Goal: Transaction & Acquisition: Subscribe to service/newsletter

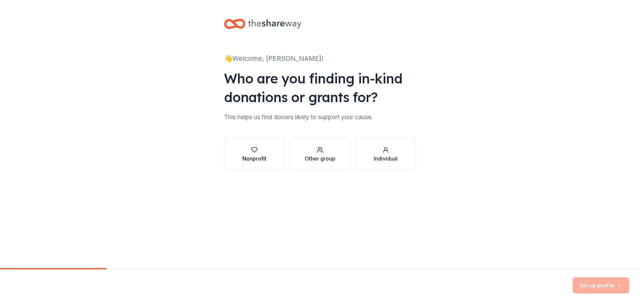
click at [267, 153] on button "Nonprofit" at bounding box center [254, 154] width 60 height 32
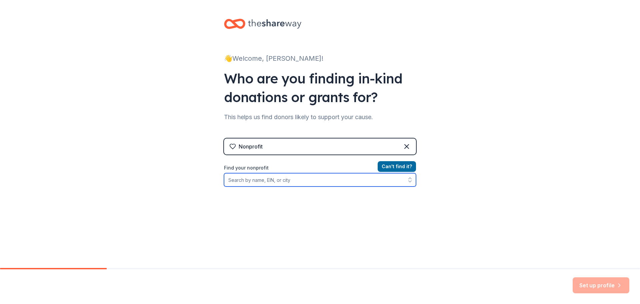
click at [237, 181] on input "Find your nonprofit" at bounding box center [320, 179] width 192 height 13
type input "Learn To Cope"
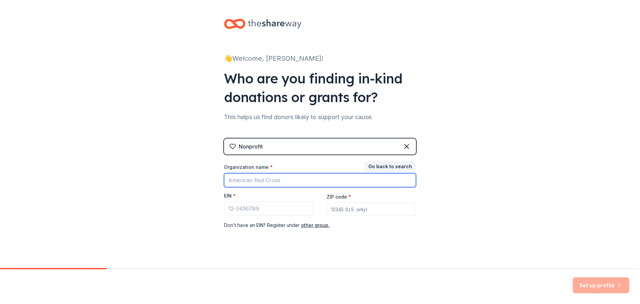
click at [229, 178] on input "Organization name *" at bounding box center [320, 180] width 192 height 14
type input "Learn To Cope Florida"
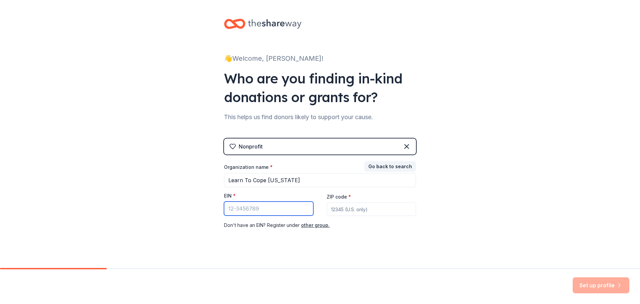
click at [227, 207] on input "EIN *" at bounding box center [268, 208] width 89 height 14
drag, startPoint x: 347, startPoint y: 208, endPoint x: 358, endPoint y: 209, distance: 11.7
click at [347, 209] on input "ZIP code *" at bounding box center [371, 208] width 89 height 13
type input "33026"
click at [230, 208] on input "EIN *" at bounding box center [268, 208] width 89 height 14
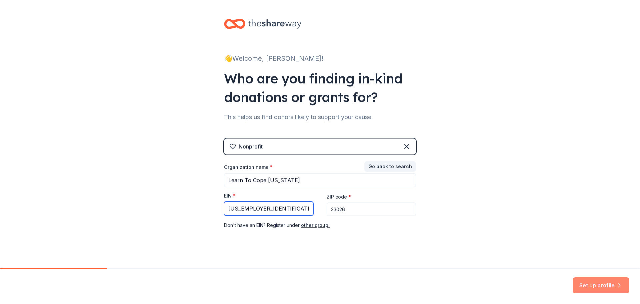
type input "26-0236431"
click at [590, 284] on button "Set up profile" at bounding box center [601, 285] width 57 height 16
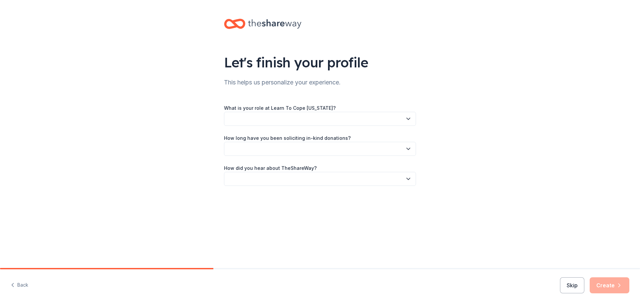
click at [409, 119] on icon "button" at bounding box center [408, 118] width 7 height 7
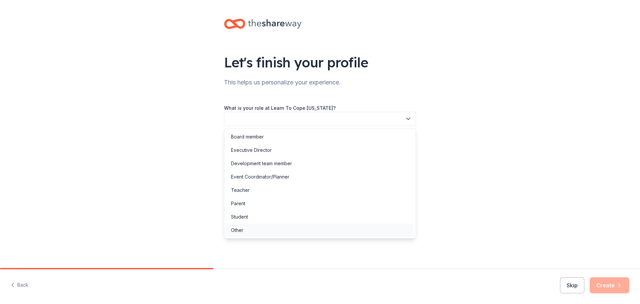
click at [239, 226] on div "Other" at bounding box center [237, 230] width 12 height 8
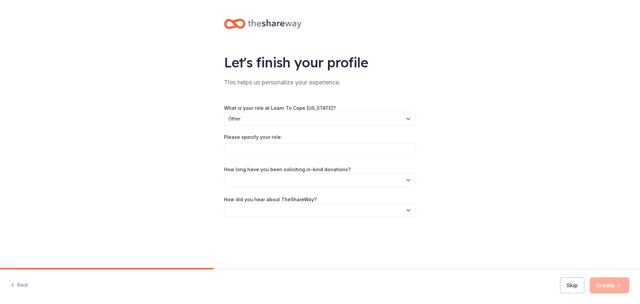
click at [409, 181] on icon "button" at bounding box center [408, 180] width 3 height 2
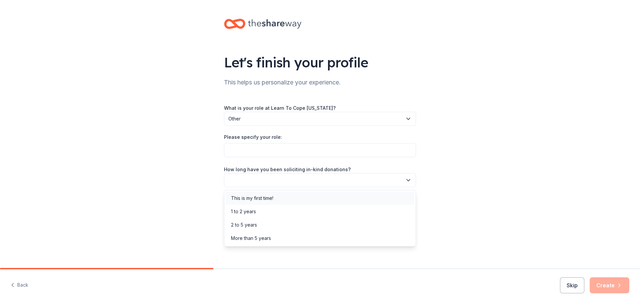
click at [265, 200] on div "This is my first time!" at bounding box center [252, 198] width 42 height 8
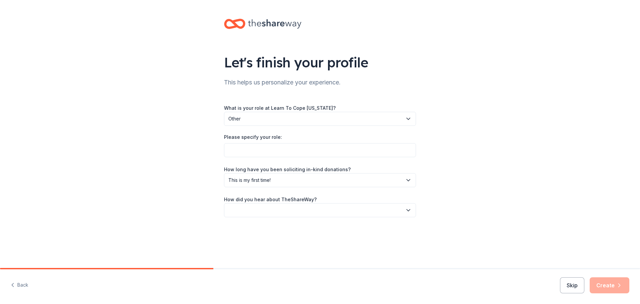
click at [409, 211] on icon "button" at bounding box center [408, 210] width 7 height 7
click at [256, 226] on div "Friend or colleague" at bounding box center [252, 228] width 43 height 8
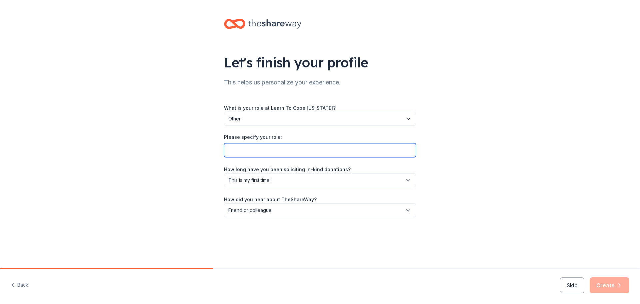
click at [241, 149] on input "Please specify your role:" at bounding box center [320, 150] width 192 height 14
type input "F"
type input "Volunteer"
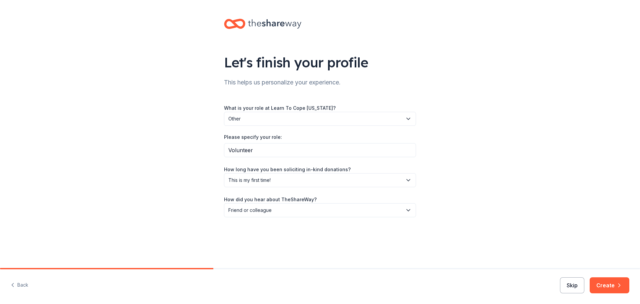
click at [567, 286] on button "Skip" at bounding box center [572, 285] width 24 height 16
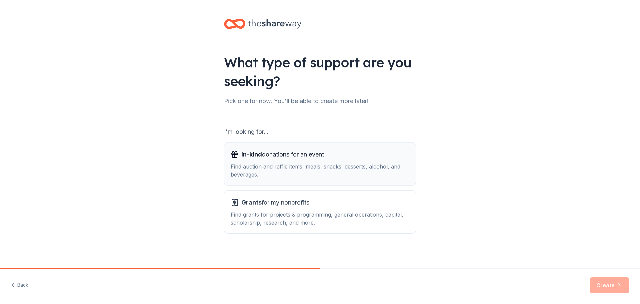
click at [293, 160] on div "In-kind donations for an event Find auction and raffle items, meals, snacks, de…" at bounding box center [320, 163] width 179 height 29
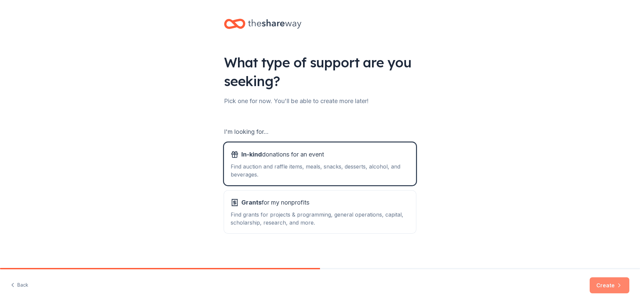
click at [606, 286] on button "Create" at bounding box center [610, 285] width 40 height 16
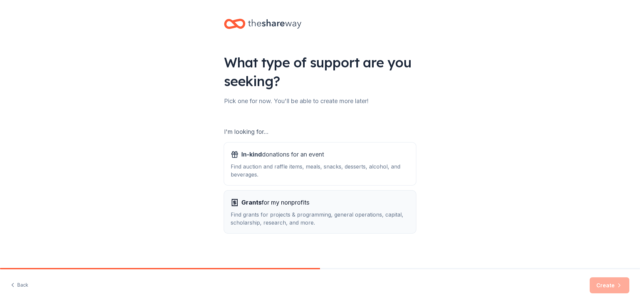
click at [284, 206] on span "Grants for my nonprofits" at bounding box center [275, 202] width 68 height 11
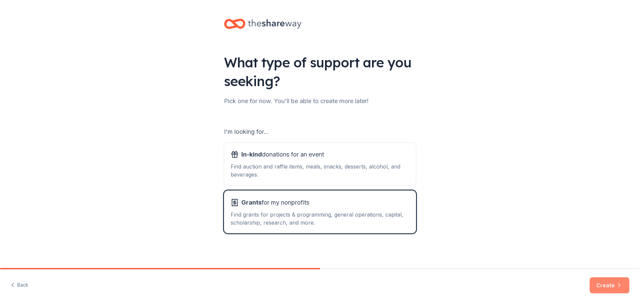
click at [608, 287] on button "Create" at bounding box center [610, 285] width 40 height 16
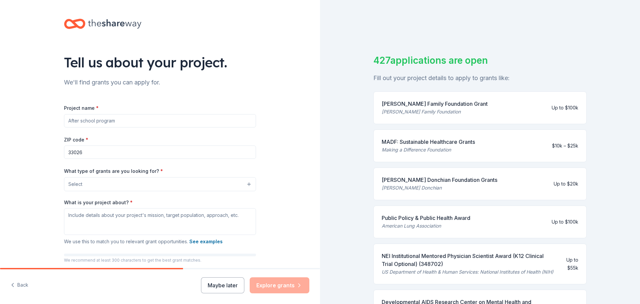
click at [246, 185] on button "Select" at bounding box center [160, 184] width 192 height 14
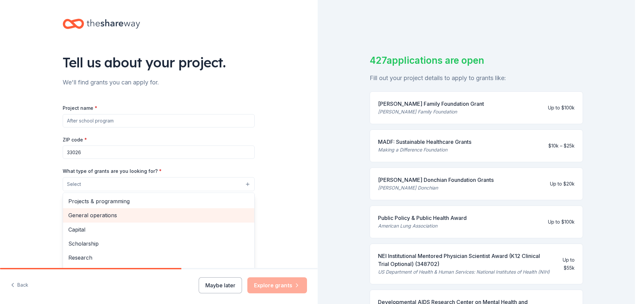
click at [117, 217] on span "General operations" at bounding box center [158, 215] width 181 height 9
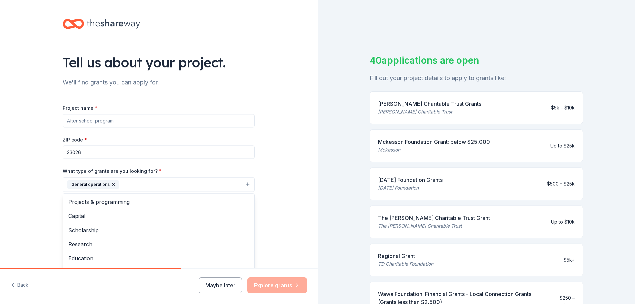
click at [276, 194] on div "Tell us about your project. We'll find grants you can apply for. Project name *…" at bounding box center [159, 160] width 318 height 320
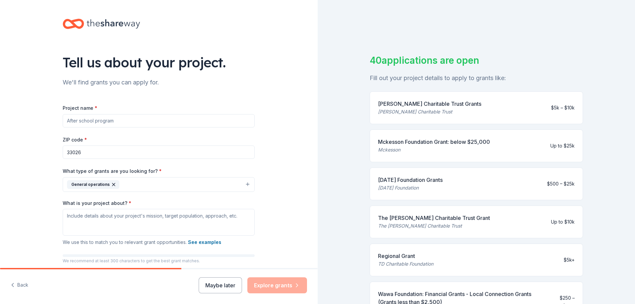
click at [79, 119] on input "Project name *" at bounding box center [159, 120] width 192 height 13
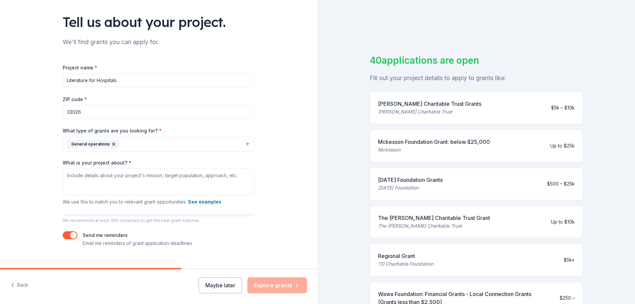
scroll to position [52, 0]
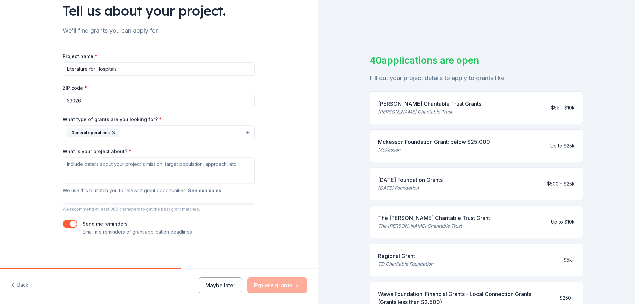
click at [210, 189] on button "See examples" at bounding box center [204, 190] width 33 height 8
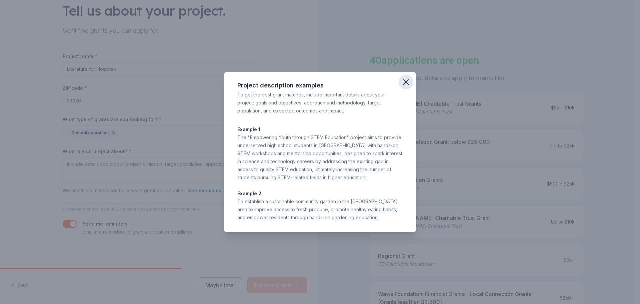
click at [407, 82] on icon "button" at bounding box center [406, 82] width 5 height 5
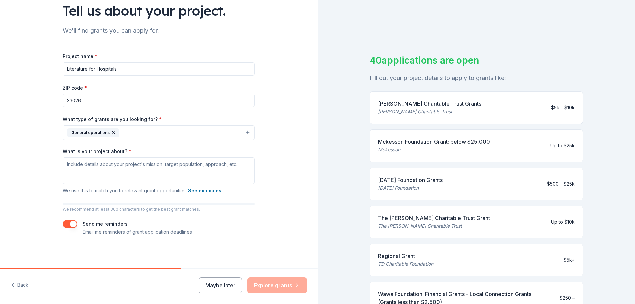
click at [116, 67] on input "Literature for Hospitals" at bounding box center [159, 68] width 192 height 13
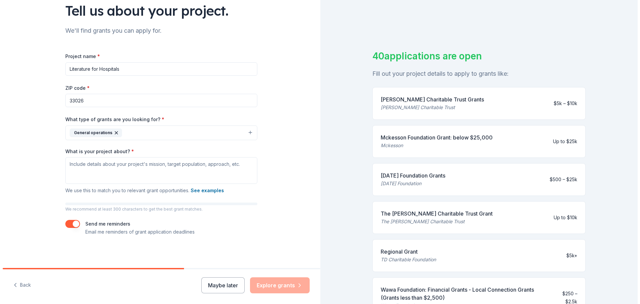
scroll to position [0, 0]
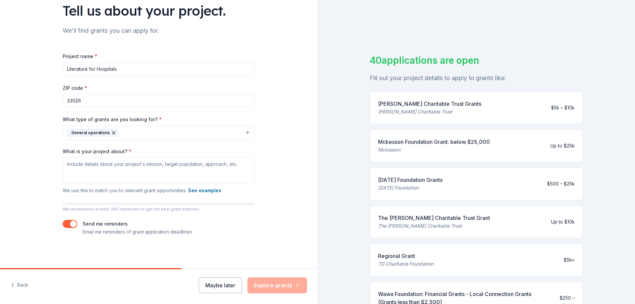
click at [64, 67] on input "Literature for Hospitals" at bounding box center [159, 68] width 192 height 13
type input "Learn to Cope Florida Literature for Hospitals"
drag, startPoint x: 171, startPoint y: 68, endPoint x: 36, endPoint y: 69, distance: 134.4
click at [36, 69] on div "Tell us about your project. We'll find grants you can apply for. Project name *…" at bounding box center [159, 108] width 318 height 320
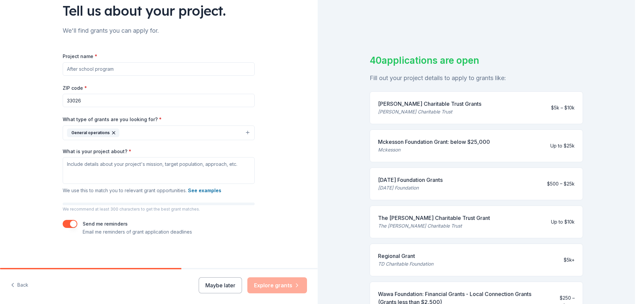
click at [245, 134] on button "General operations" at bounding box center [159, 132] width 192 height 15
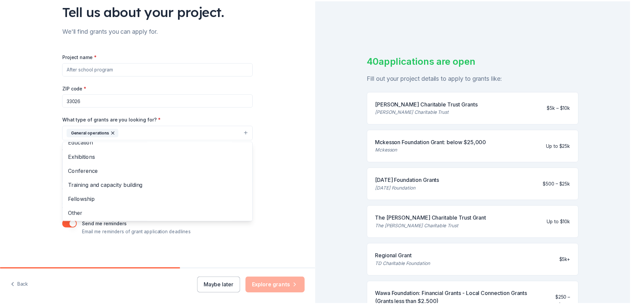
scroll to position [65, 0]
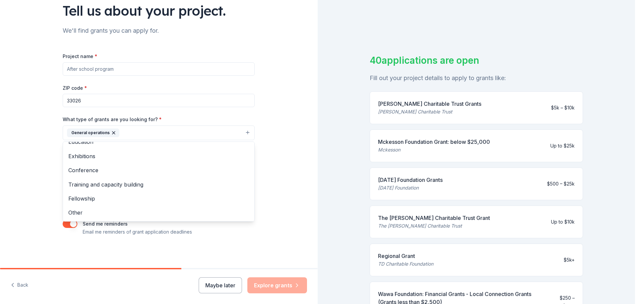
click at [282, 207] on div "Tell us about your project. We'll find grants you can apply for. Project name *…" at bounding box center [159, 108] width 318 height 320
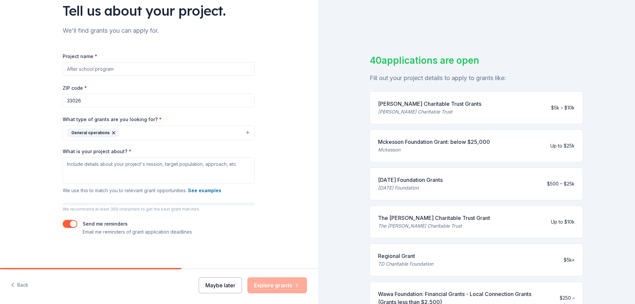
click at [216, 286] on button "Maybe later" at bounding box center [220, 285] width 43 height 16
click at [219, 284] on button "Maybe later" at bounding box center [220, 285] width 43 height 16
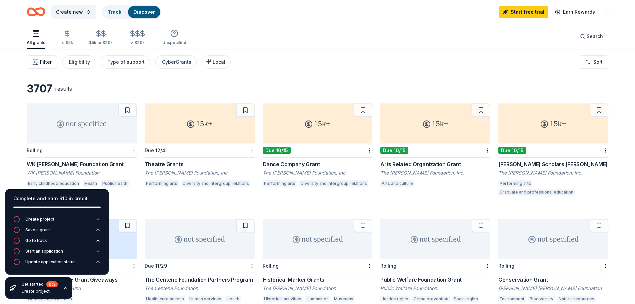
click at [52, 63] on button "Filter" at bounding box center [42, 61] width 30 height 13
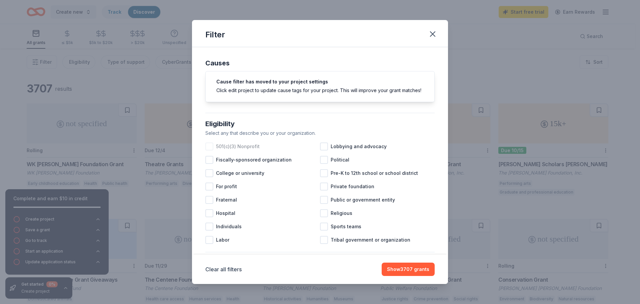
click at [210, 150] on div at bounding box center [209, 146] width 8 height 8
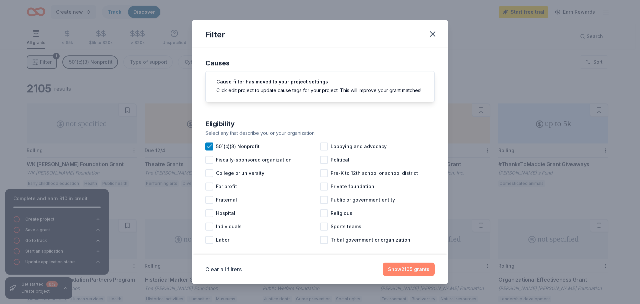
click at [406, 273] on button "Show 2105 grants" at bounding box center [409, 268] width 52 height 13
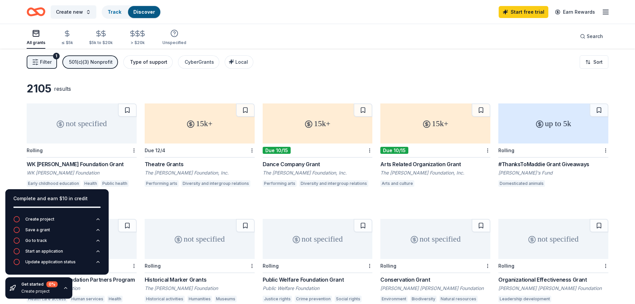
click at [154, 61] on div "Type of support" at bounding box center [148, 62] width 37 height 8
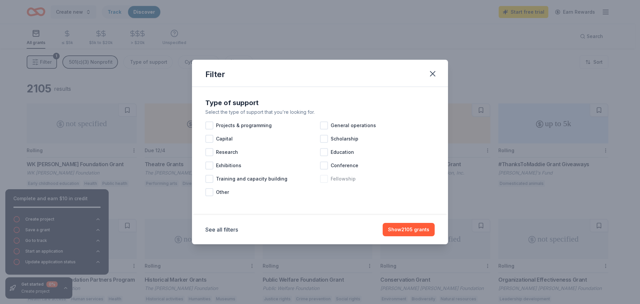
click at [324, 179] on div at bounding box center [324, 179] width 8 height 8
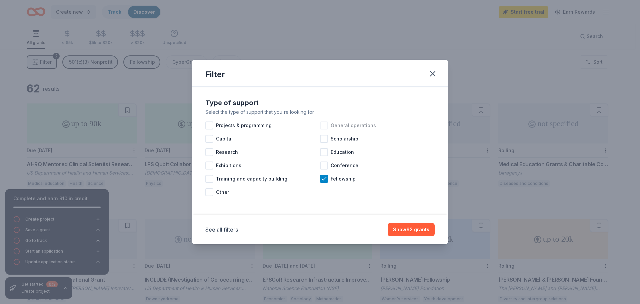
click at [327, 124] on div at bounding box center [324, 125] width 8 height 8
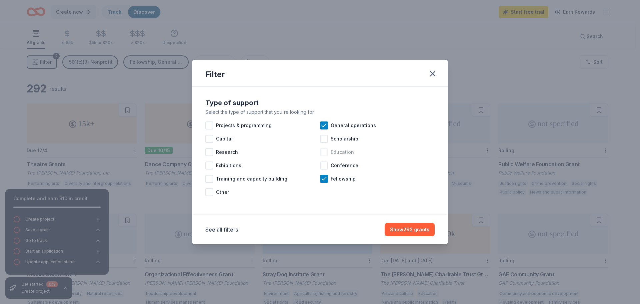
click at [325, 151] on div at bounding box center [324, 152] width 8 height 8
click at [210, 191] on div at bounding box center [209, 192] width 8 height 8
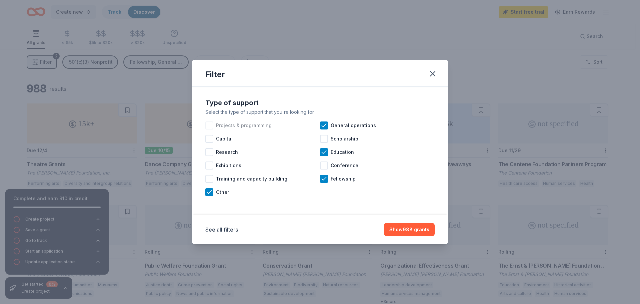
click at [210, 124] on div at bounding box center [209, 125] width 8 height 8
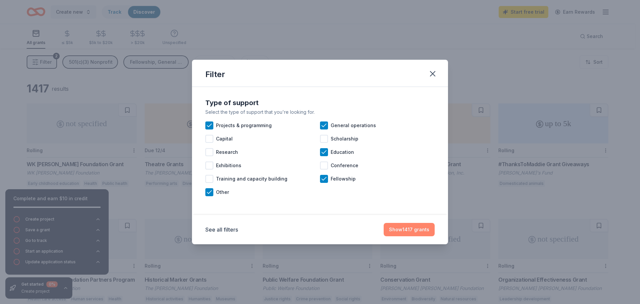
click at [411, 228] on button "Show 1417 grants" at bounding box center [409, 229] width 51 height 13
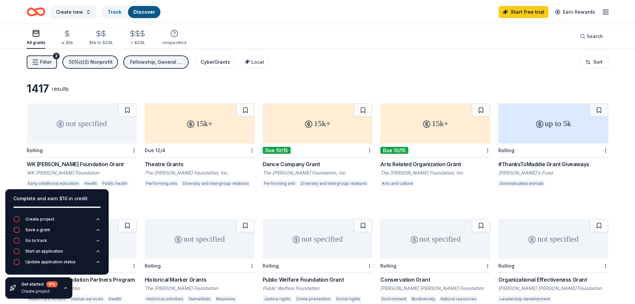
click at [213, 60] on div "CyberGrants" at bounding box center [215, 62] width 29 height 8
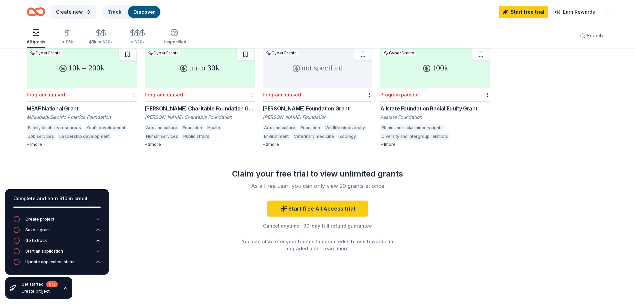
scroll to position [291, 0]
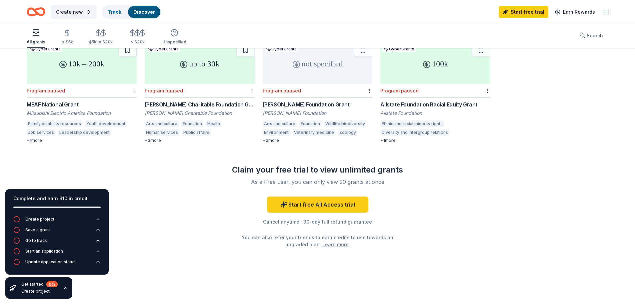
click at [277, 140] on div "+ 2 more" at bounding box center [318, 140] width 110 height 5
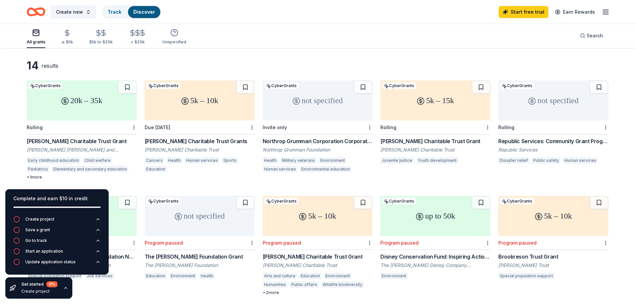
scroll to position [0, 0]
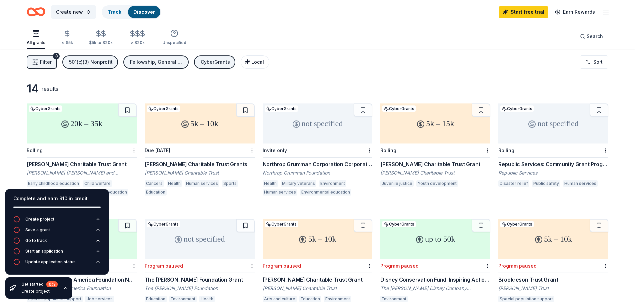
click at [258, 61] on span "Local" at bounding box center [257, 62] width 13 height 6
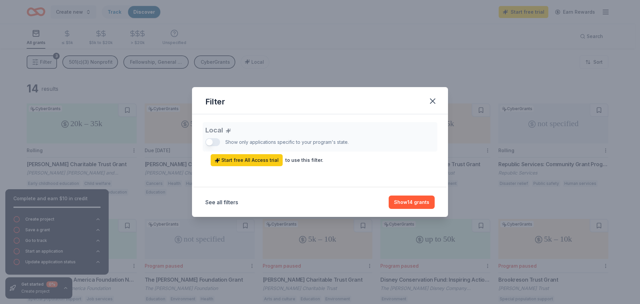
click at [218, 141] on div "Local Show only applications specific to your program's state. Start free All A…" at bounding box center [319, 144] width 229 height 44
click at [208, 141] on div "Local Show only applications specific to your program's state. Start free All A…" at bounding box center [319, 144] width 229 height 44
click at [417, 203] on button "Show 14 grants" at bounding box center [412, 201] width 46 height 13
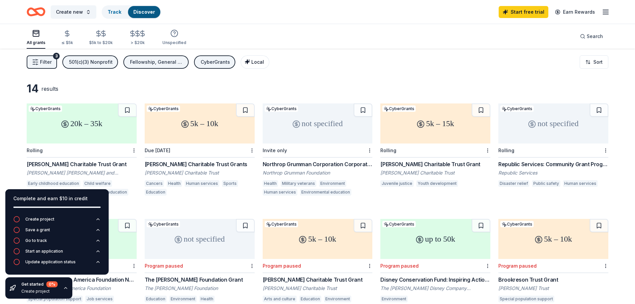
click at [257, 64] on span "Local" at bounding box center [257, 62] width 13 height 6
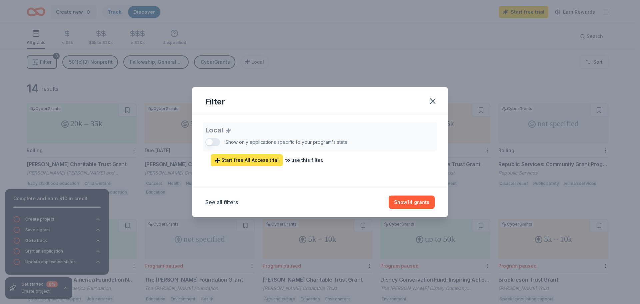
click at [251, 161] on span "Start free All Access trial" at bounding box center [247, 160] width 64 height 8
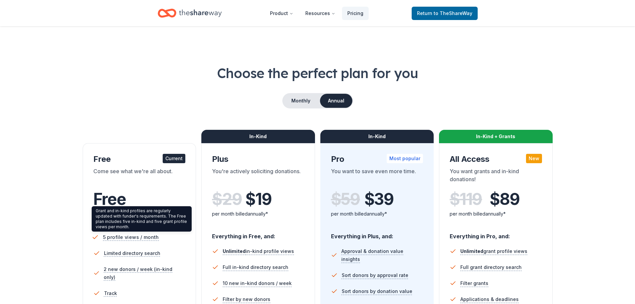
click at [126, 237] on span "5 profile views / month" at bounding box center [131, 237] width 56 height 8
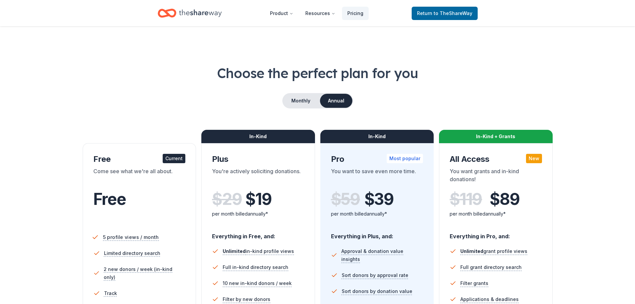
click at [126, 236] on span "5 profile views / month" at bounding box center [131, 237] width 56 height 8
click at [442, 13] on span "to TheShareWay" at bounding box center [453, 13] width 39 height 6
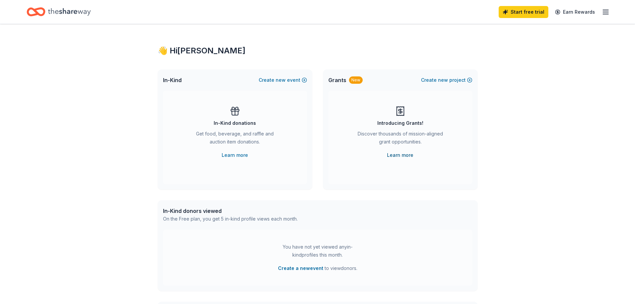
click at [398, 156] on link "Learn more" at bounding box center [400, 155] width 26 height 8
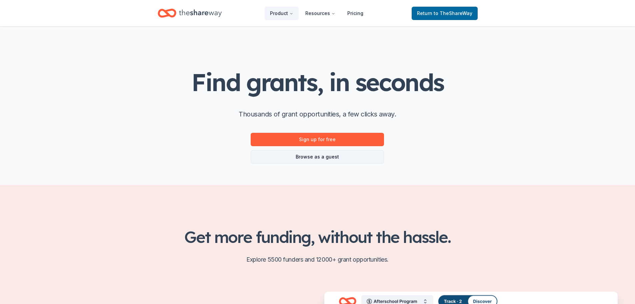
click at [306, 158] on link "Browse as a guest" at bounding box center [317, 156] width 133 height 13
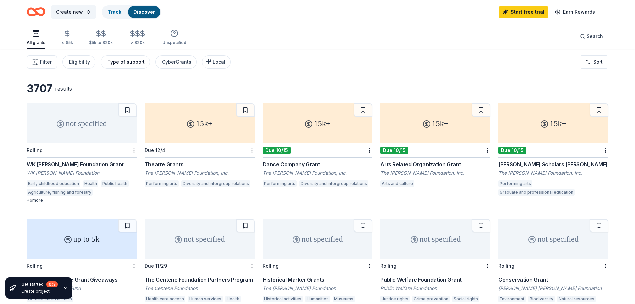
click at [134, 64] on div "Type of support" at bounding box center [125, 62] width 37 height 8
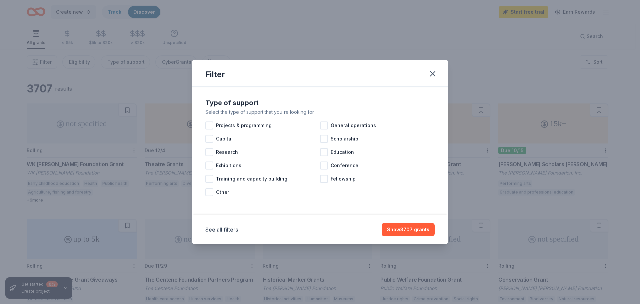
drag, startPoint x: 325, startPoint y: 177, endPoint x: 347, endPoint y: 187, distance: 23.7
click at [325, 177] on div at bounding box center [324, 179] width 8 height 8
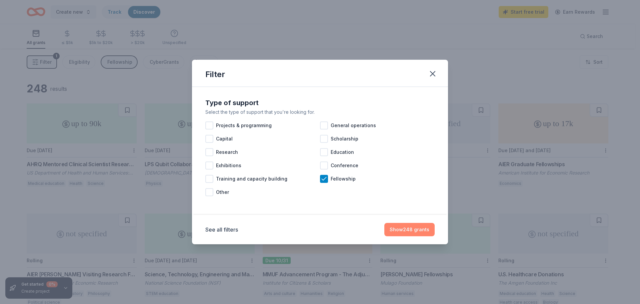
click at [424, 234] on button "Show 248 grants" at bounding box center [410, 229] width 50 height 13
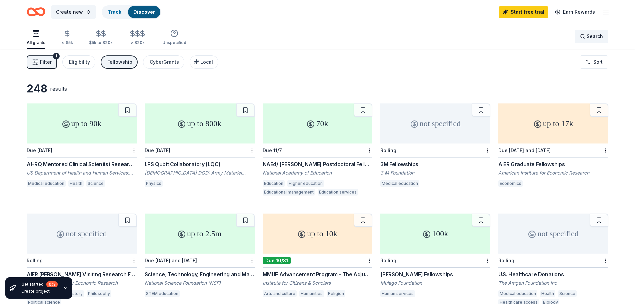
click at [588, 36] on span "Search" at bounding box center [595, 36] width 16 height 8
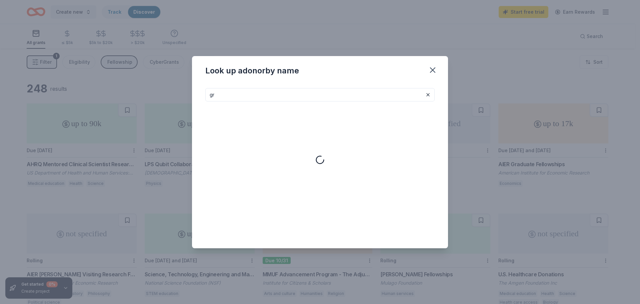
type input "g"
type input "f"
type input "s"
drag, startPoint x: 438, startPoint y: 68, endPoint x: 434, endPoint y: 72, distance: 5.7
click at [438, 68] on button "button" at bounding box center [433, 70] width 15 height 15
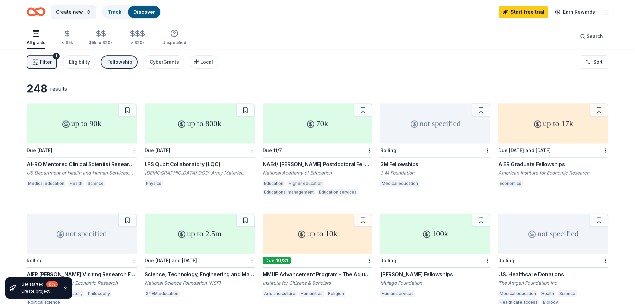
click at [610, 11] on icon "button" at bounding box center [606, 12] width 8 height 8
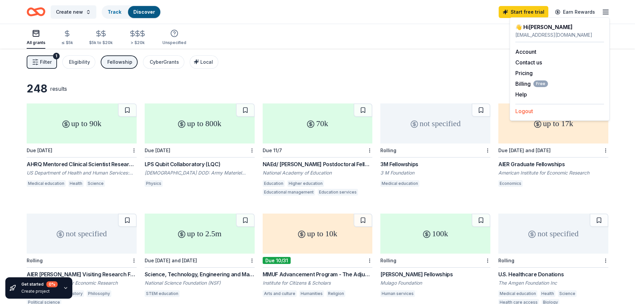
click at [518, 110] on button "Logout" at bounding box center [525, 111] width 18 height 8
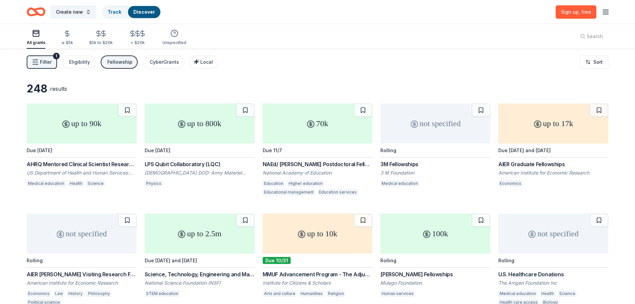
click at [606, 10] on icon "button" at bounding box center [606, 12] width 8 height 8
